Goal: Navigation & Orientation: Find specific page/section

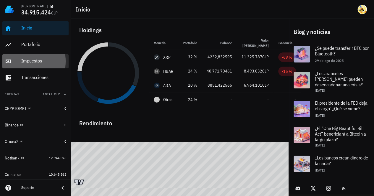
click at [48, 61] on div "Impuestos" at bounding box center [43, 61] width 45 height 6
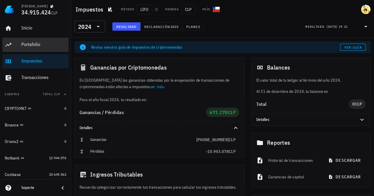
click at [41, 46] on div "Portafolio" at bounding box center [43, 45] width 45 height 6
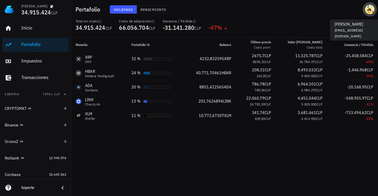
click at [369, 11] on div "avatar" at bounding box center [369, 9] width 9 height 9
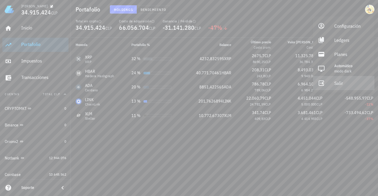
click at [343, 84] on div "Salir" at bounding box center [351, 83] width 35 height 12
